Goal: Communication & Community: Participate in discussion

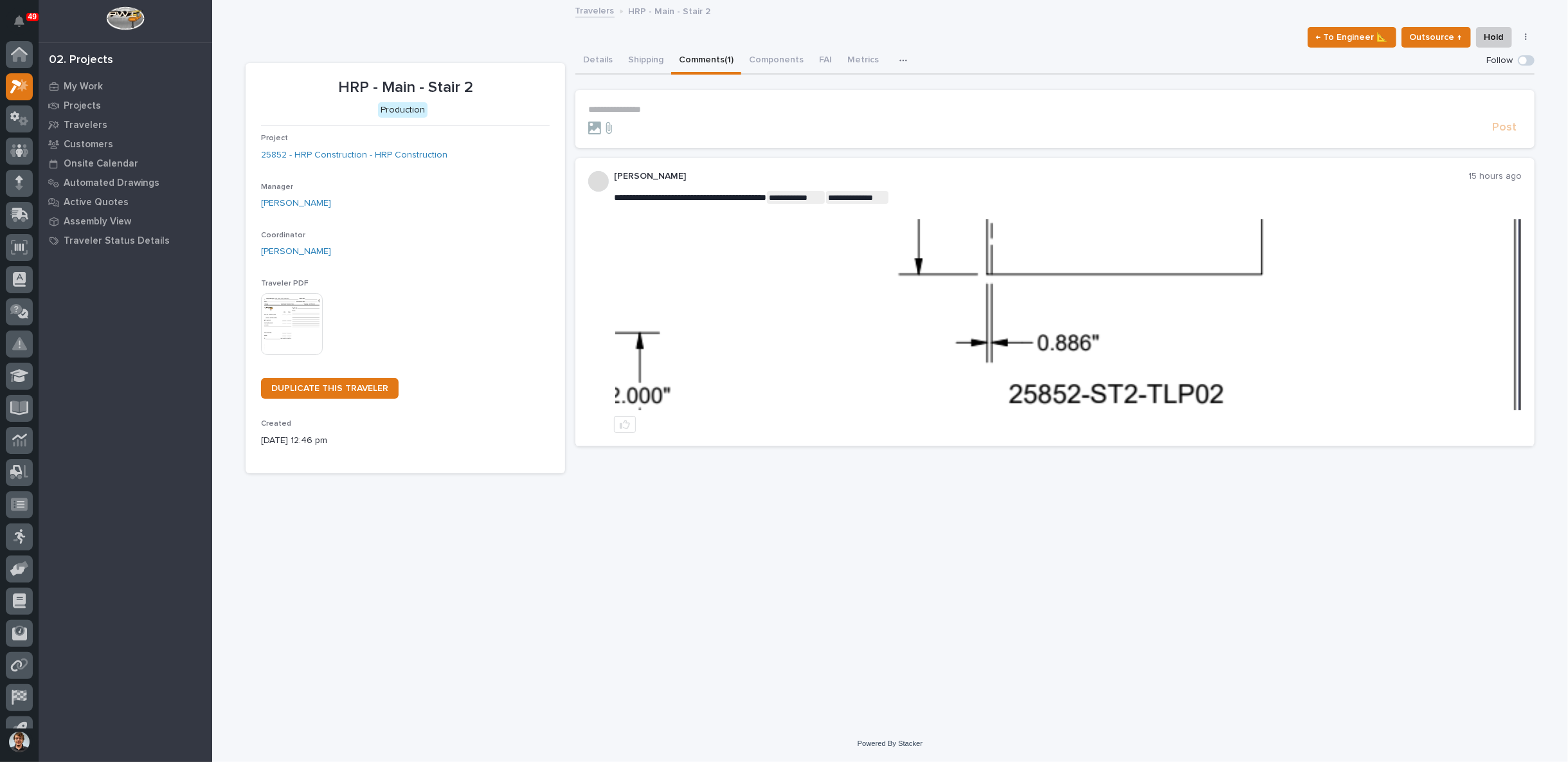
scroll to position [20, 0]
click at [653, 107] on p "**********" at bounding box center [1055, 109] width 934 height 11
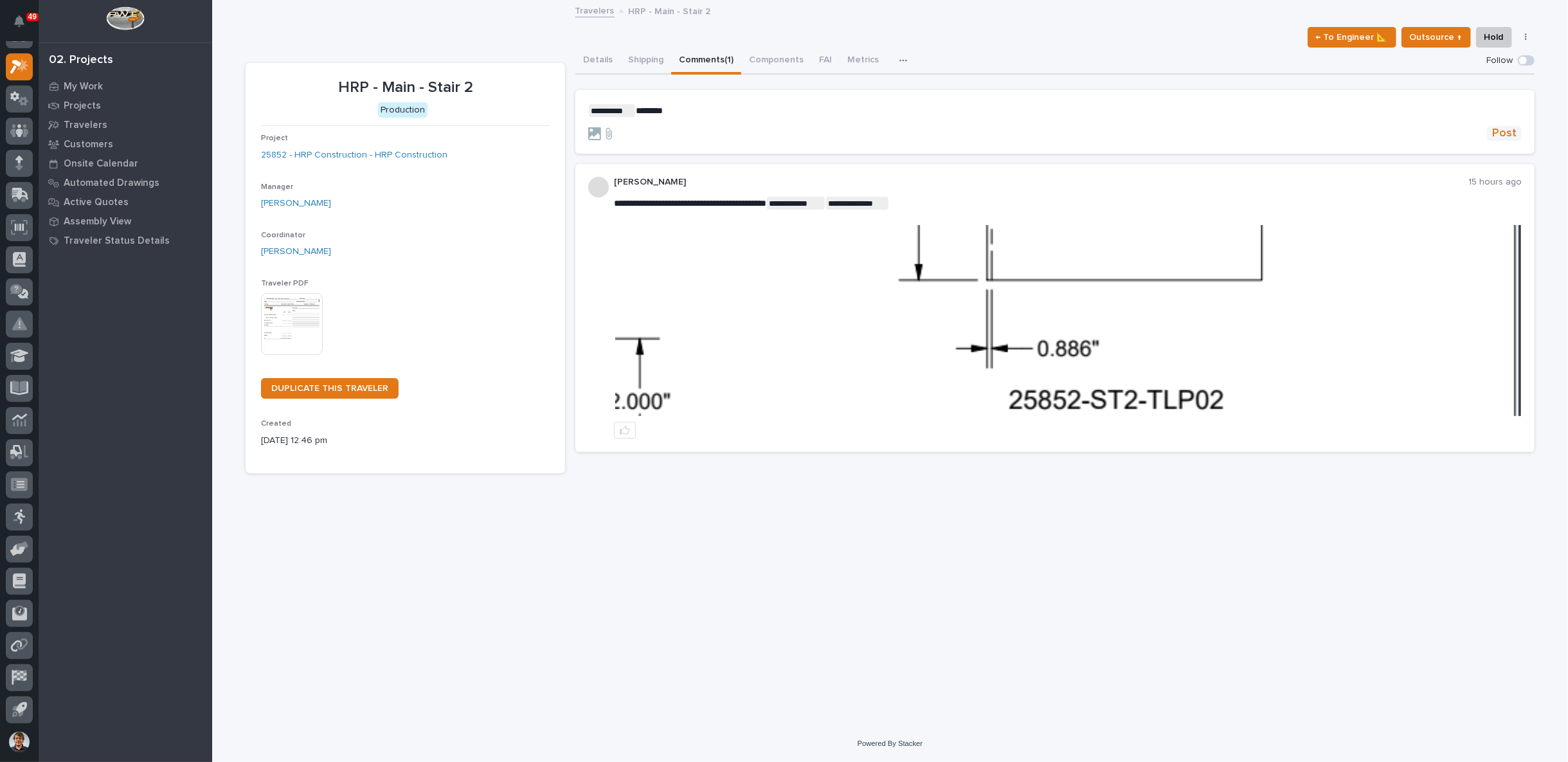
click at [1499, 133] on span "Post" at bounding box center [1504, 133] width 24 height 15
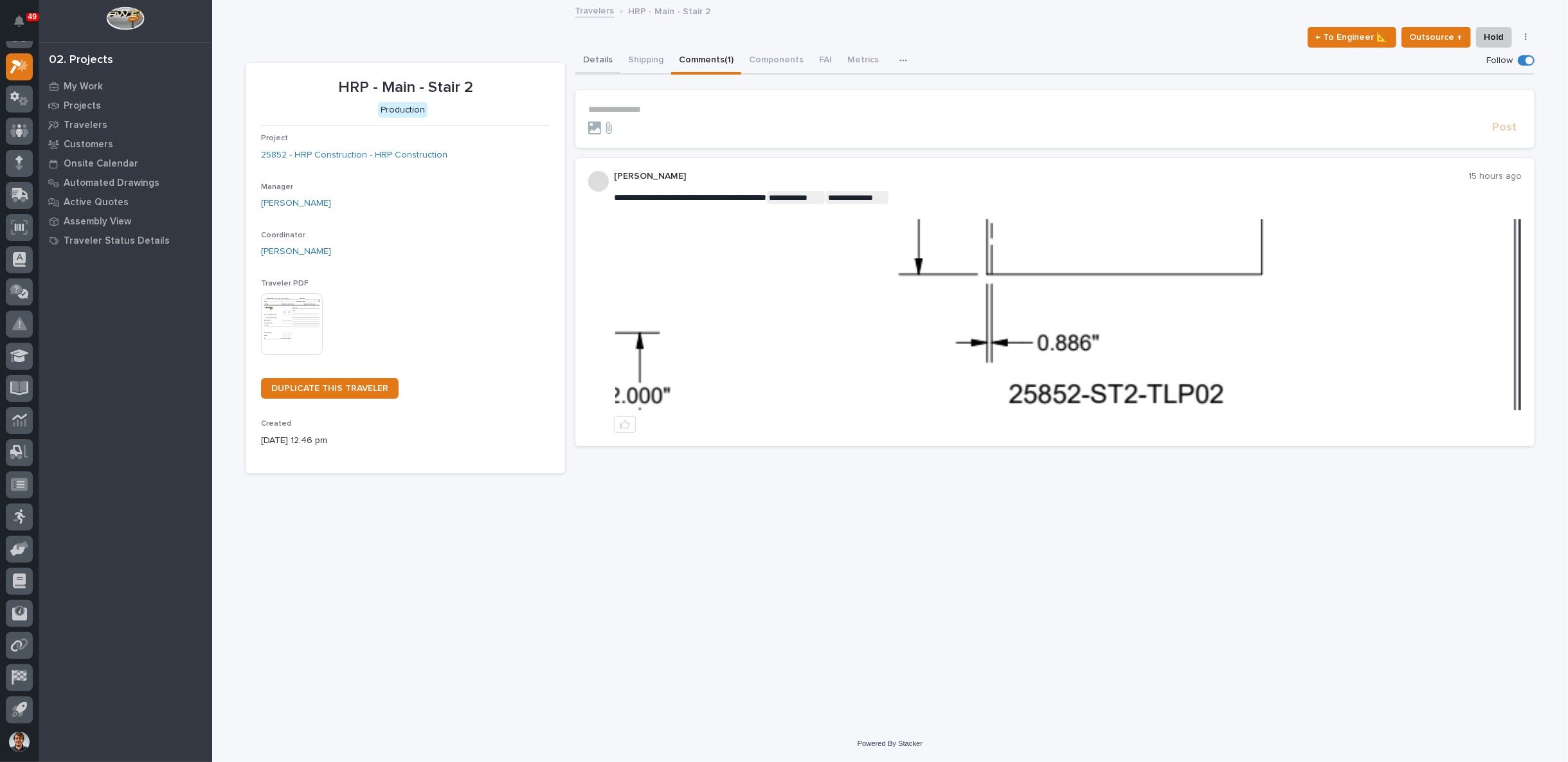
click at [602, 55] on button "Details" at bounding box center [598, 61] width 45 height 27
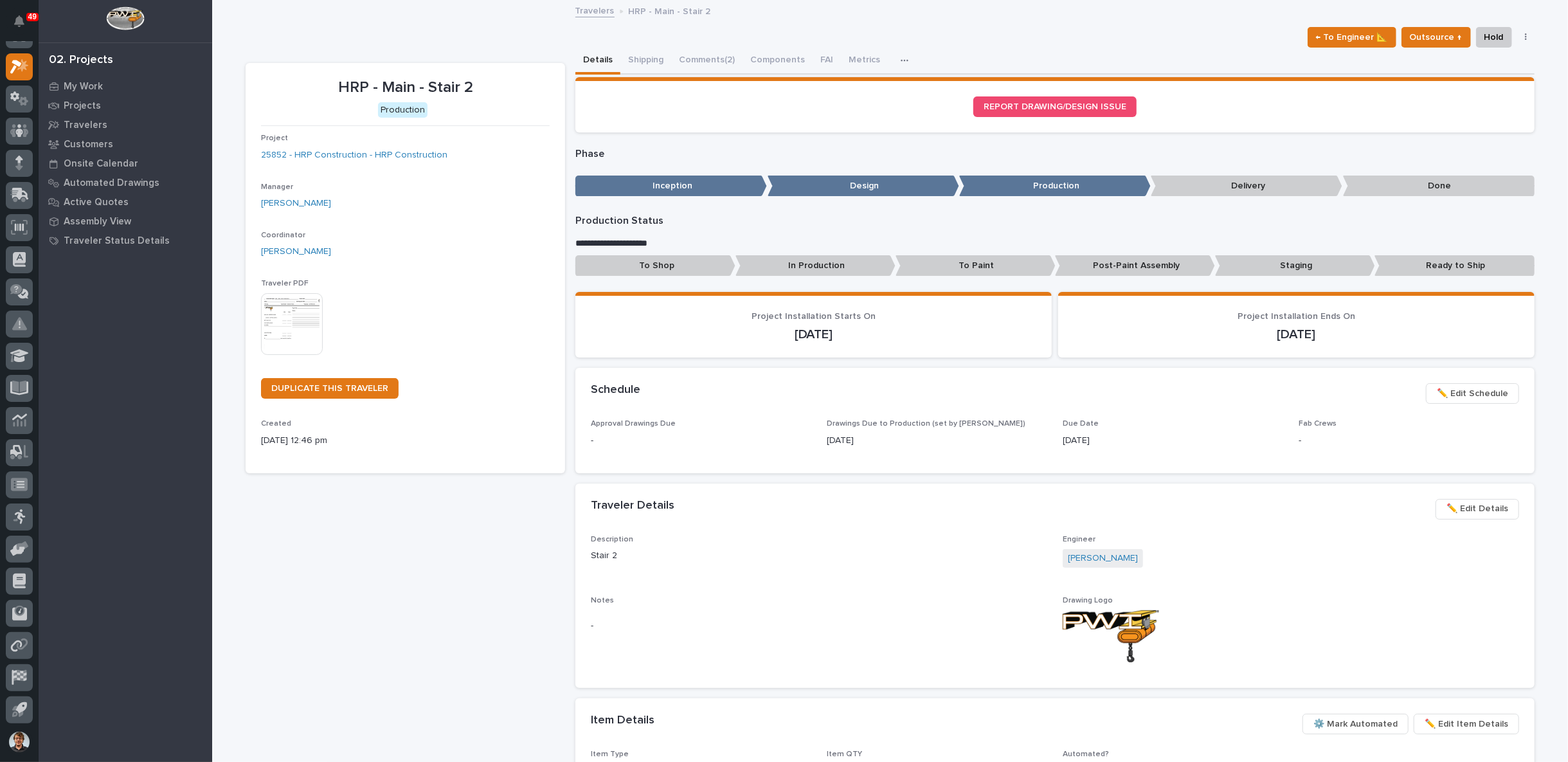
click at [597, 13] on link "Travelers" at bounding box center [595, 10] width 40 height 15
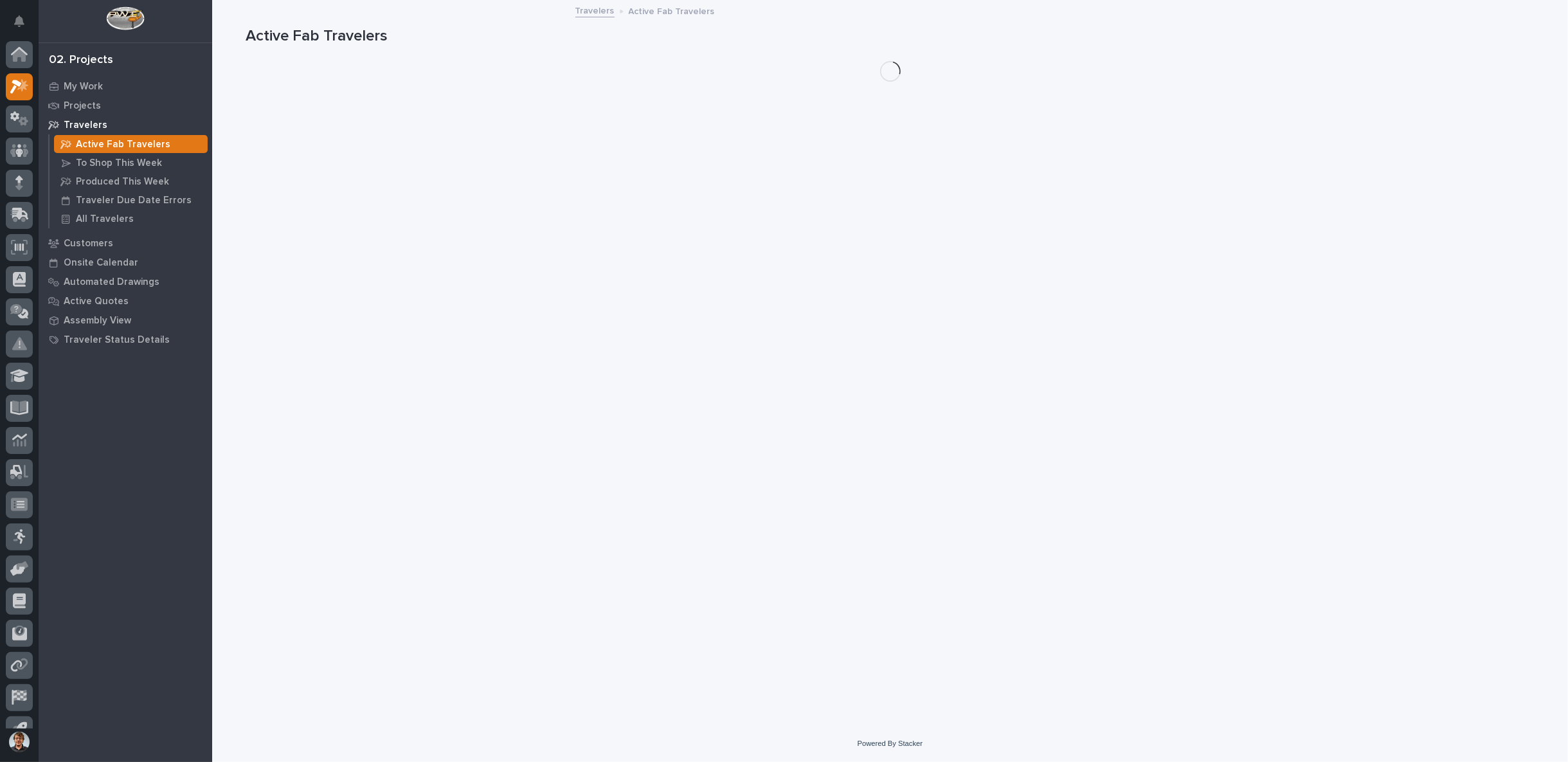
scroll to position [20, 0]
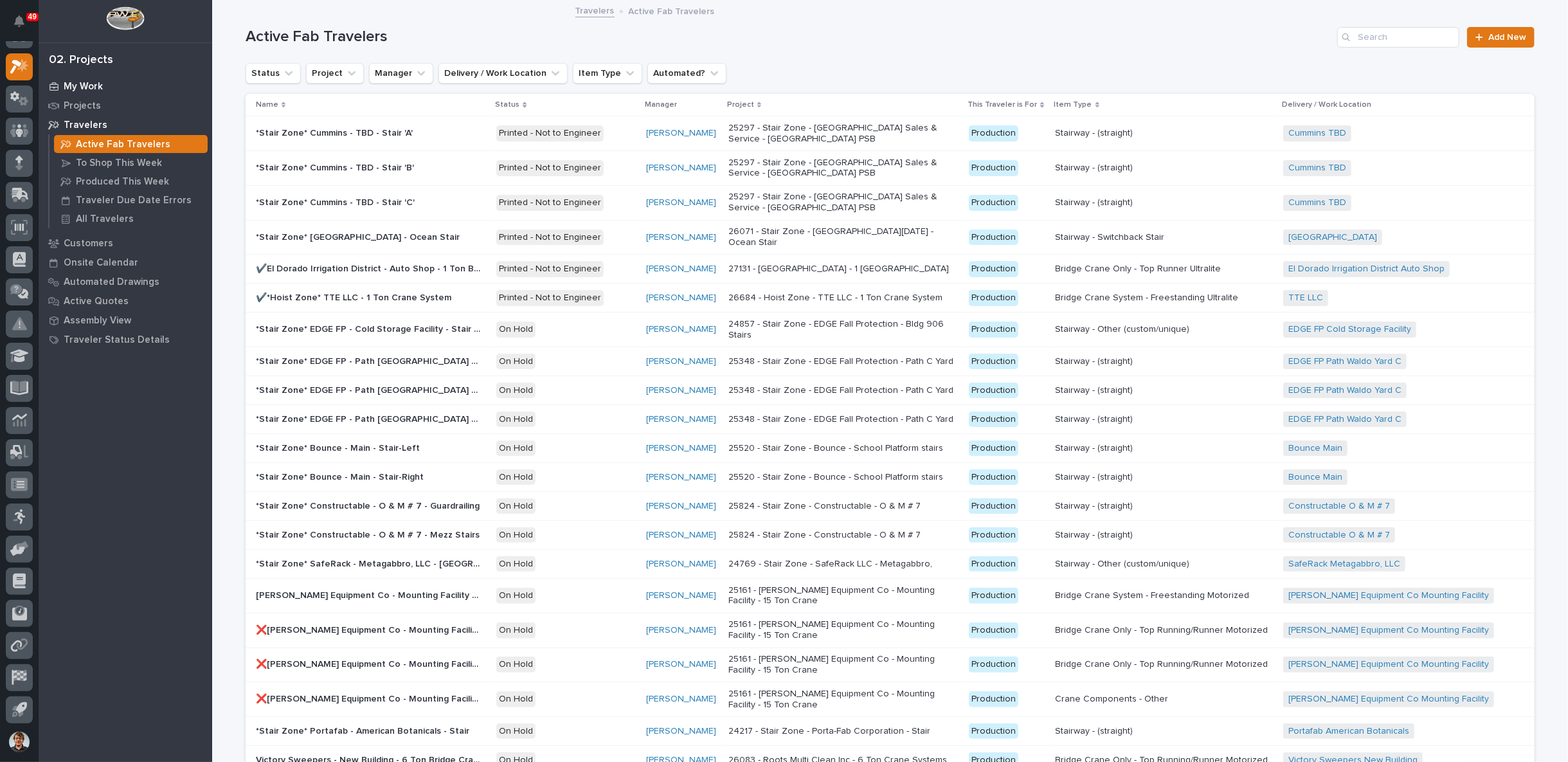
click at [68, 86] on p "My Work" at bounding box center [84, 87] width 40 height 12
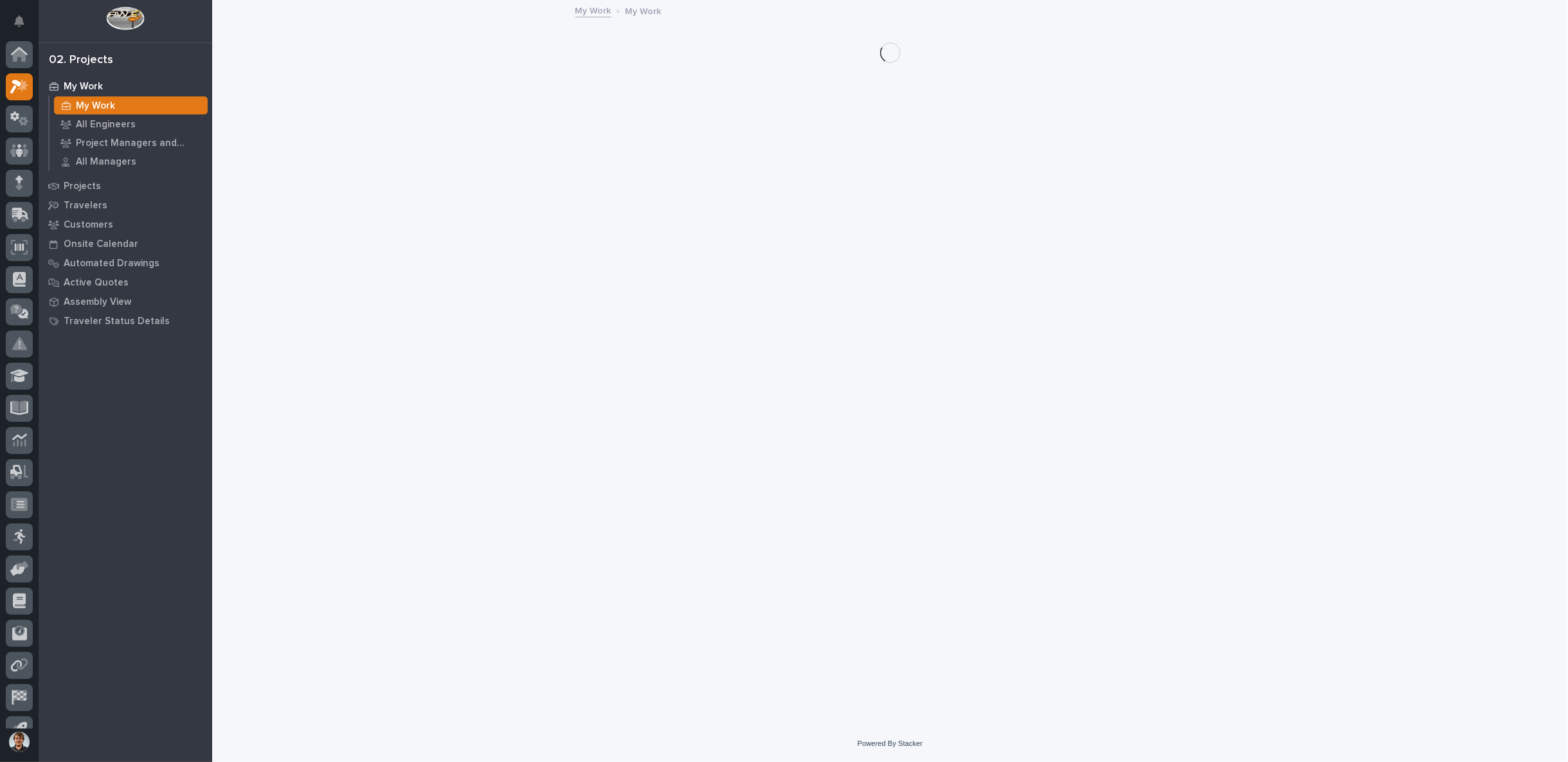
scroll to position [20, 0]
